Goal: Task Accomplishment & Management: Manage account settings

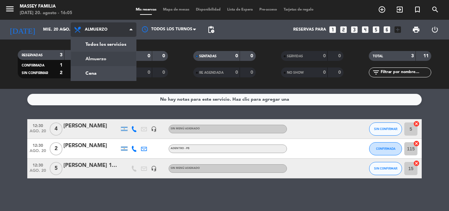
click at [85, 77] on div "menu [PERSON_NAME] FAMILIA [DATE] 20. agosto - 16:05 Mis reservas Mapa de mesas…" at bounding box center [224, 44] width 449 height 89
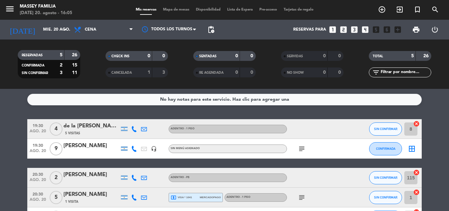
click at [6, 165] on bookings-row "19:30 [DATE] 4 de la [PERSON_NAME] 5 Visitas Adentro - 1 Piso SIN CONFIRMAR 8 c…" at bounding box center [224, 173] width 449 height 108
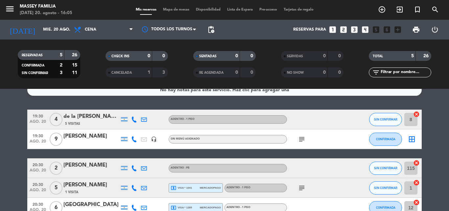
scroll to position [15, 0]
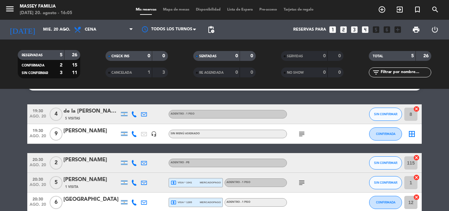
click at [301, 136] on icon "subject" at bounding box center [302, 134] width 8 height 8
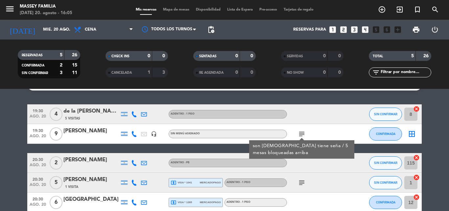
click at [8, 154] on bookings-row "19:30 [DATE] 4 de la [PERSON_NAME] 5 Visitas Adentro - 1 Piso SIN CONFIRMAR 8 c…" at bounding box center [224, 158] width 449 height 108
click at [8, 155] on bookings-row "19:30 [DATE] 4 de la [PERSON_NAME] 5 Visitas Adentro - 1 Piso SIN CONFIRMAR 8 c…" at bounding box center [224, 158] width 449 height 108
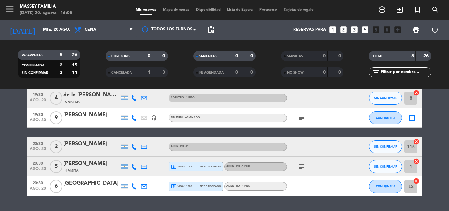
scroll to position [31, 0]
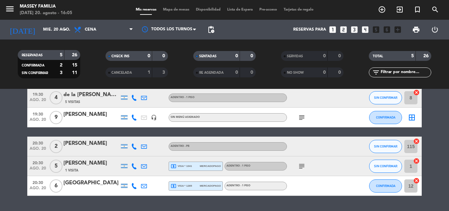
click at [10, 159] on bookings-row "19:30 [DATE] 4 de la [PERSON_NAME] 5 Visitas Adentro - 1 Piso SIN CONFIRMAR 8 c…" at bounding box center [224, 142] width 449 height 108
click at [9, 156] on bookings-row "19:30 [DATE] 4 de la [PERSON_NAME] 5 Visitas Adentro - 1 Piso SIN CONFIRMAR 8 c…" at bounding box center [224, 142] width 449 height 108
click at [304, 167] on icon "subject" at bounding box center [302, 166] width 8 height 8
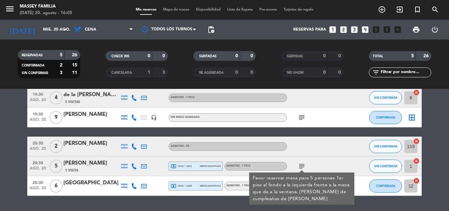
click at [8, 164] on bookings-row "19:30 [DATE] 4 de la [PERSON_NAME] 5 Visitas Adentro - 1 Piso SIN CONFIRMAR 8 c…" at bounding box center [224, 142] width 449 height 108
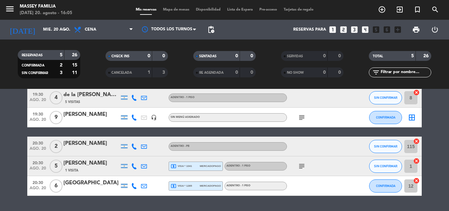
click at [11, 160] on bookings-row "19:30 [DATE] 4 de la [PERSON_NAME] 5 Visitas Adentro - 1 Piso SIN CONFIRMAR 8 c…" at bounding box center [224, 142] width 449 height 108
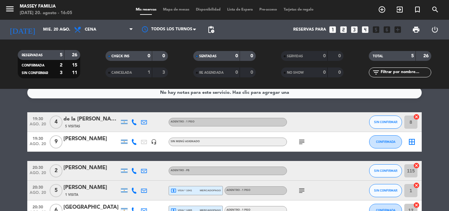
scroll to position [5, 0]
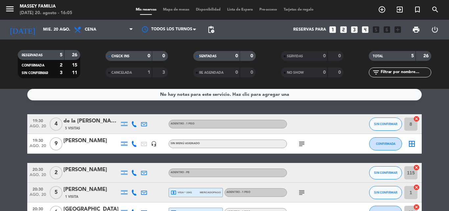
click at [2, 147] on bookings-row "19:30 [DATE] 4 de la [PERSON_NAME] 5 Visitas Adentro - 1 Piso SIN CONFIRMAR 8 c…" at bounding box center [224, 168] width 449 height 108
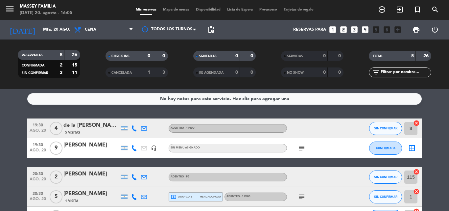
scroll to position [1, 0]
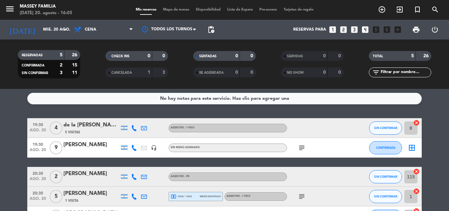
click at [174, 11] on span "Mapa de mesas" at bounding box center [176, 10] width 33 height 4
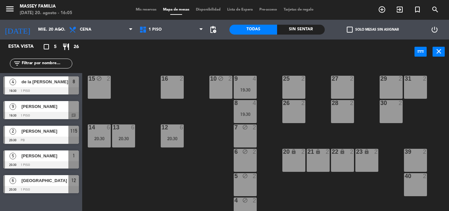
click at [212, 174] on div "9 4 19:30 10 block 2 15 block 2 16 2 25 2 27 2 29 2 31 2 8 4 19:30 26 2 28 2 30…" at bounding box center [268, 137] width 362 height 147
click at [131, 23] on span "Cena" at bounding box center [101, 29] width 70 height 14
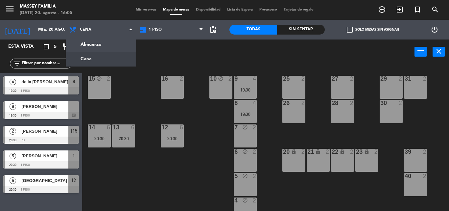
click at [140, 171] on div "9 4 19:30 10 block 2 15 block 2 16 2 25 2 27 2 29 2 31 2 8 4 19:30 26 2 28 2 30…" at bounding box center [268, 137] width 362 height 147
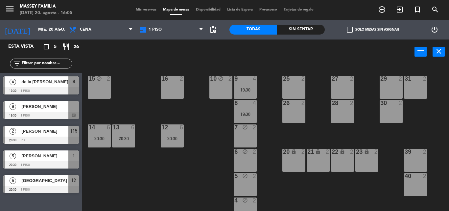
click at [201, 197] on div "9 4 19:30 10 block 2 15 block 2 16 2 25 2 27 2 29 2 31 2 8 4 19:30 26 2 28 2 30…" at bounding box center [268, 137] width 362 height 147
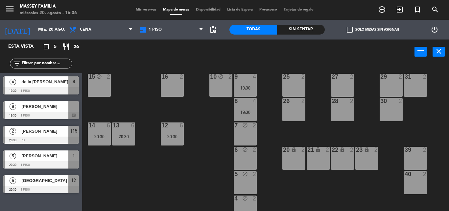
scroll to position [3, 0]
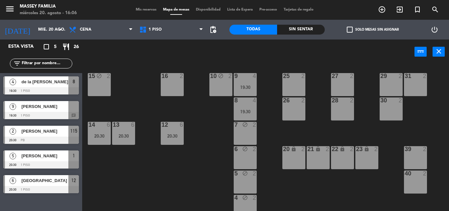
click at [133, 10] on span "Mis reservas" at bounding box center [145, 10] width 27 height 4
